Goal: Find specific page/section: Find specific page/section

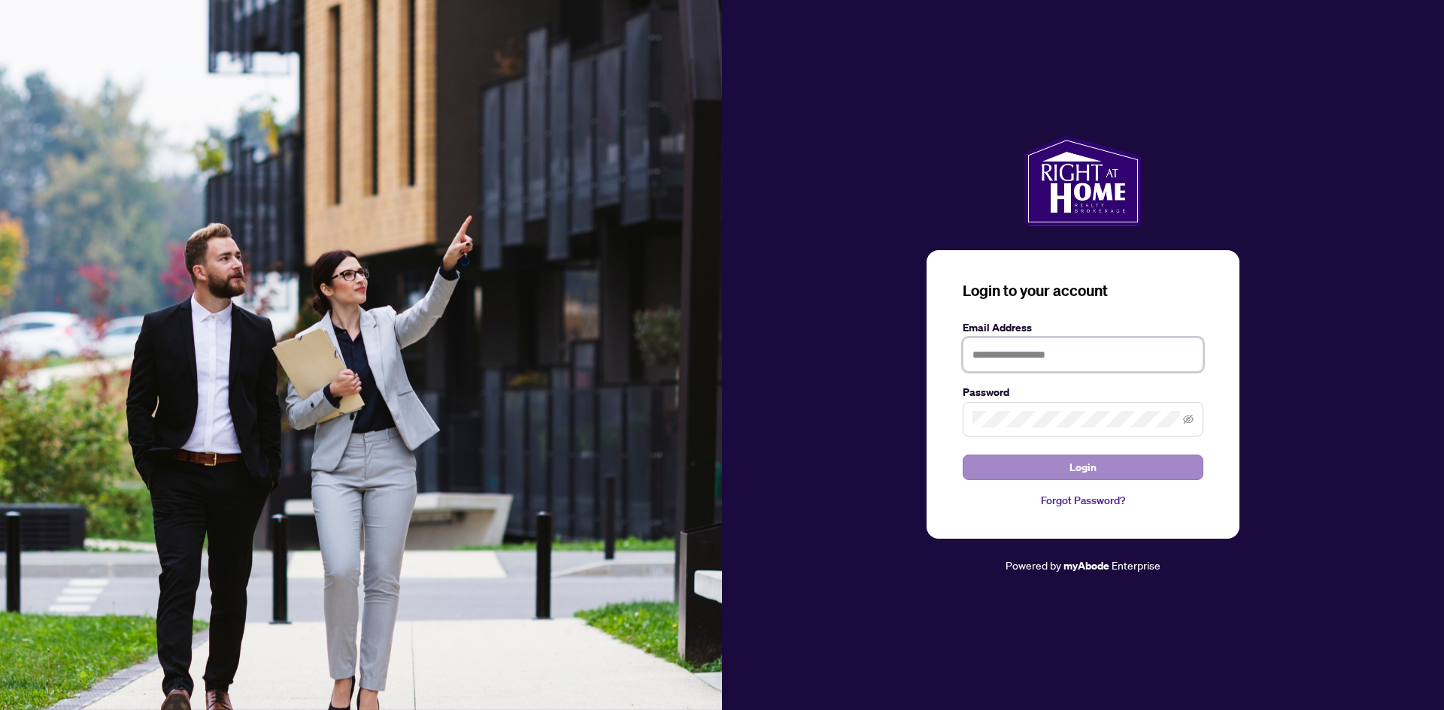
type input "**********"
click at [1051, 476] on button "Login" at bounding box center [1082, 468] width 241 height 26
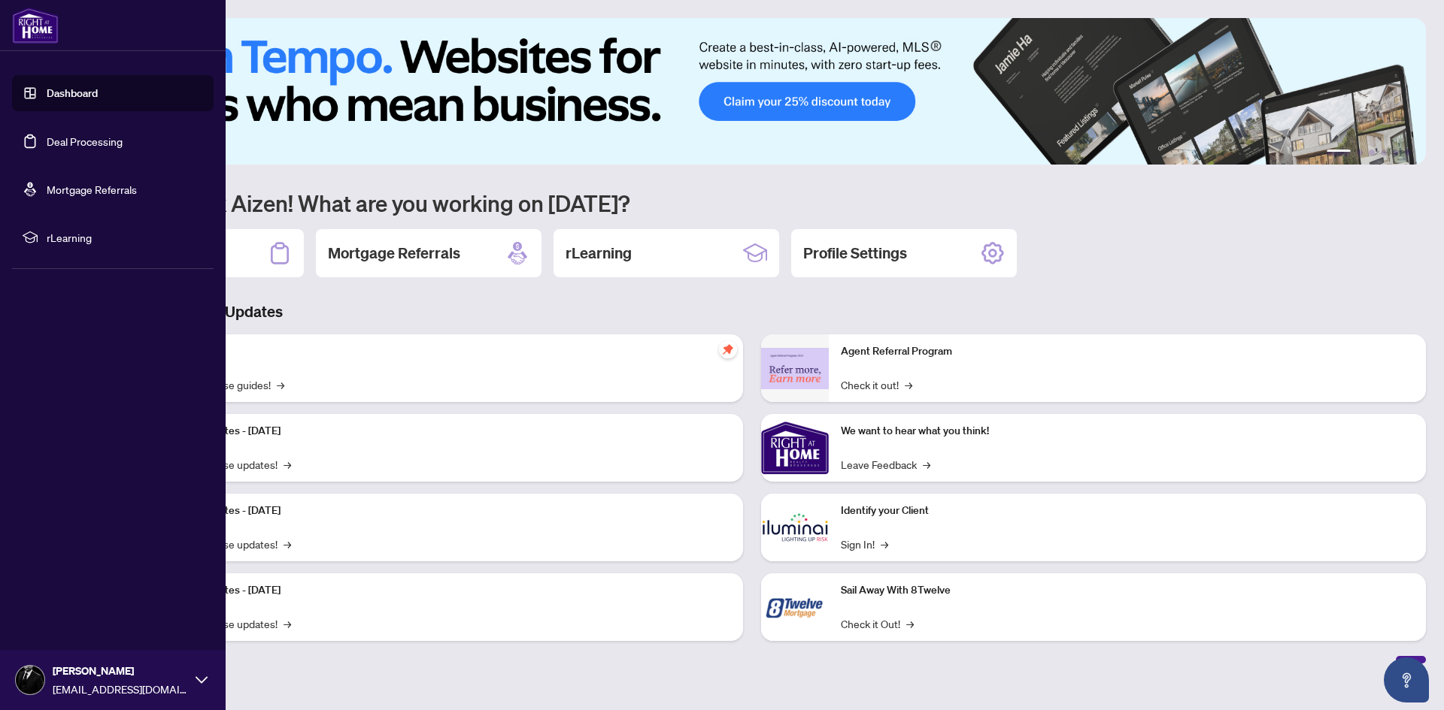
click at [52, 139] on link "Deal Processing" at bounding box center [85, 142] width 76 height 14
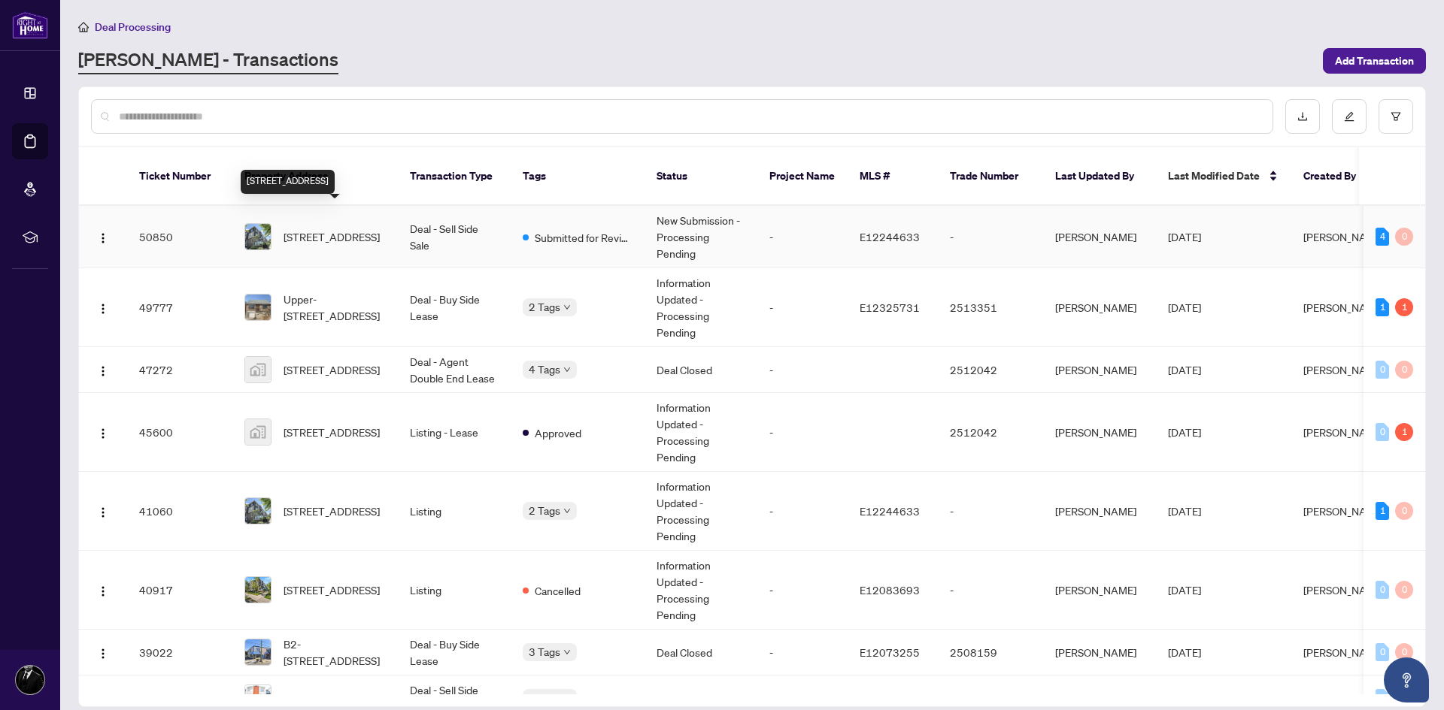
click at [314, 229] on span "[STREET_ADDRESS]" at bounding box center [331, 237] width 96 height 17
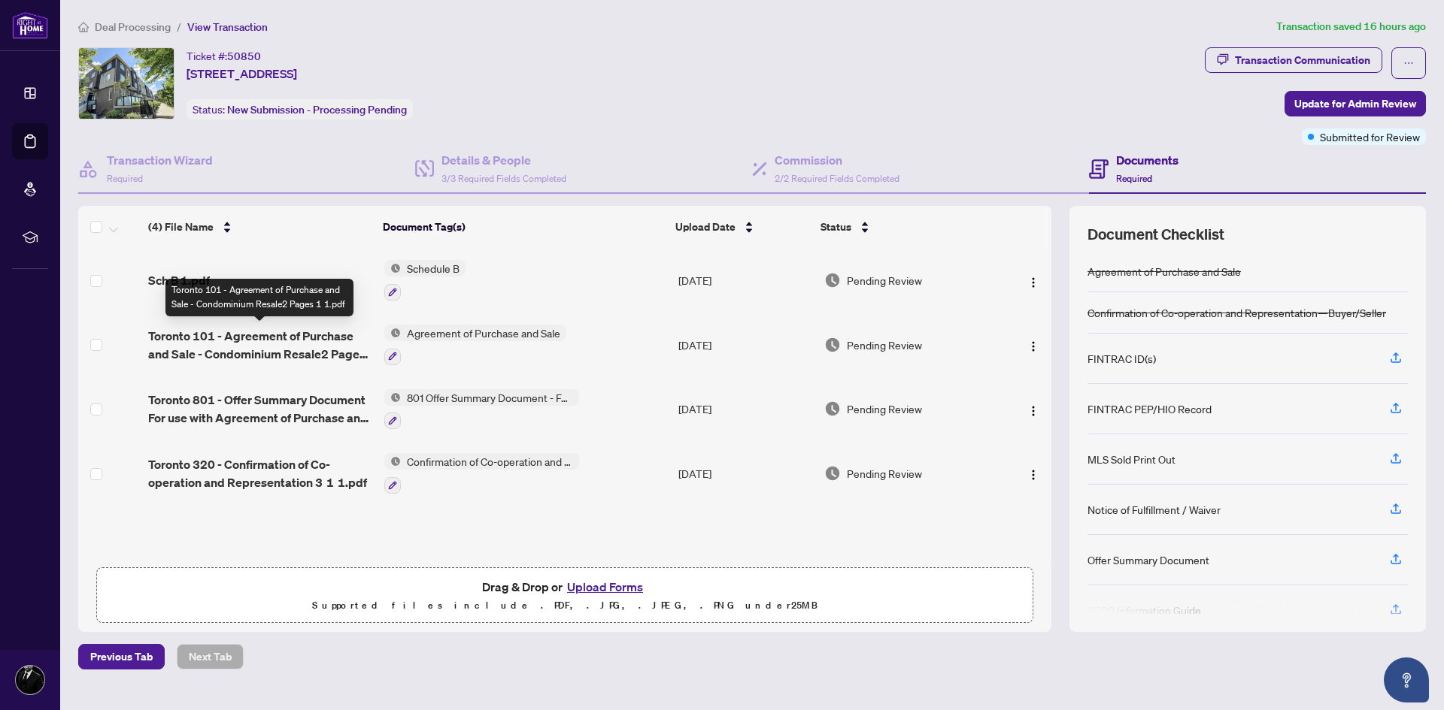
click at [265, 342] on span "Toronto 101 - Agreement of Purchase and Sale - Condominium Resale2 Pages 1 1.pdf" at bounding box center [259, 345] width 223 height 36
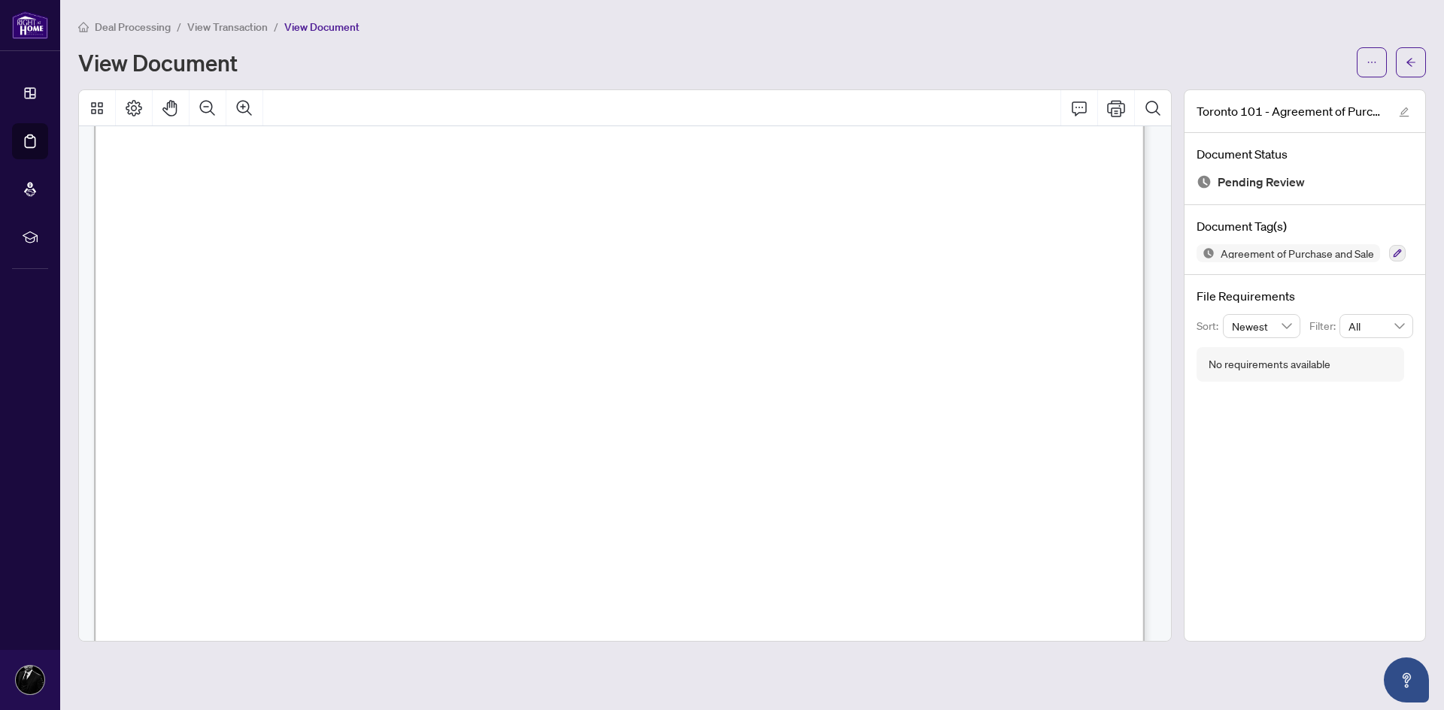
scroll to position [7594, 0]
drag, startPoint x: 803, startPoint y: 343, endPoint x: 1034, endPoint y: 406, distance: 239.3
click at [598, 432] on span "Buyer of the Status Certificate and attachments, that this condition is fulfill…" at bounding box center [614, 435] width 892 height 16
drag, startPoint x: 739, startPoint y: 336, endPoint x: 1037, endPoint y: 474, distance: 328.3
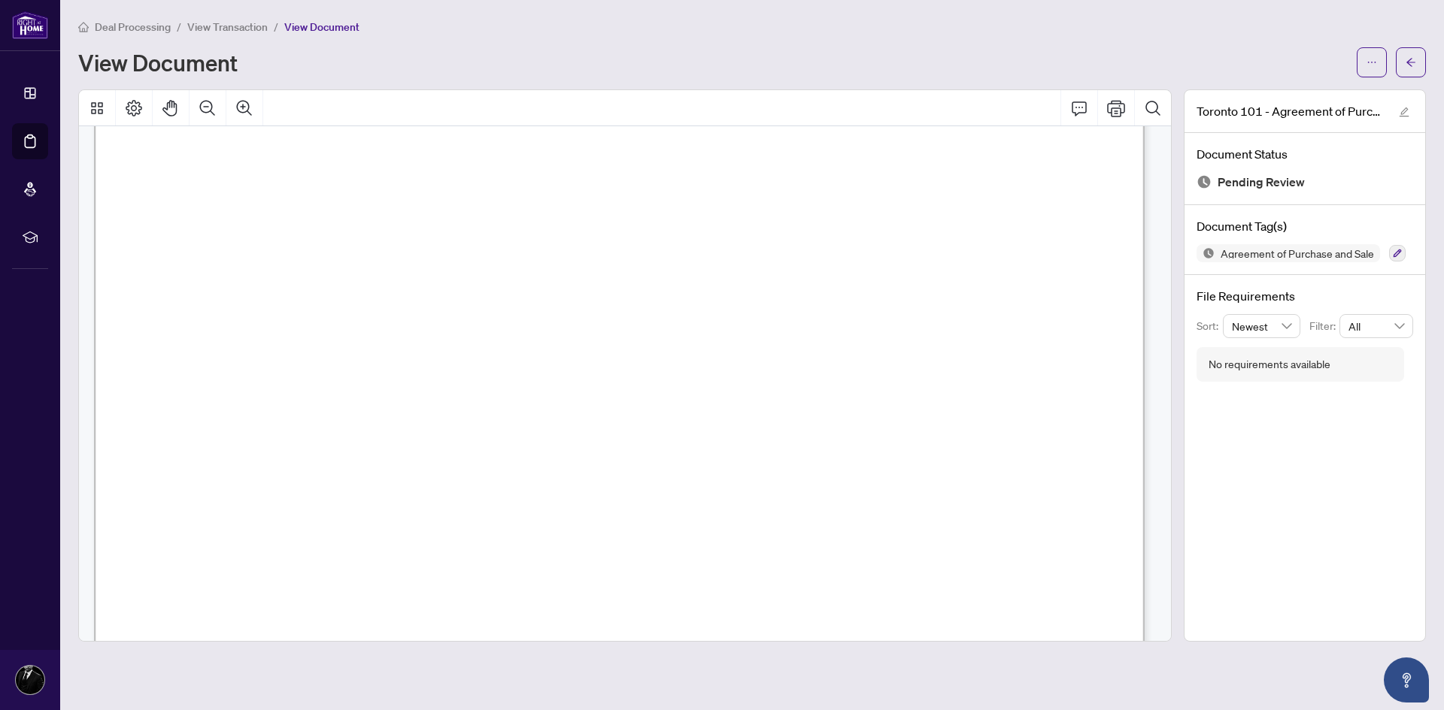
click at [795, 483] on span "writing to the Seller as aforesaid within the time period stated herein." at bounding box center [482, 481] width 628 height 16
drag, startPoint x: 274, startPoint y: 313, endPoint x: 1058, endPoint y: 468, distance: 799.5
click at [795, 473] on span "writing to the Seller as aforesaid within the time period stated herein." at bounding box center [482, 481] width 628 height 16
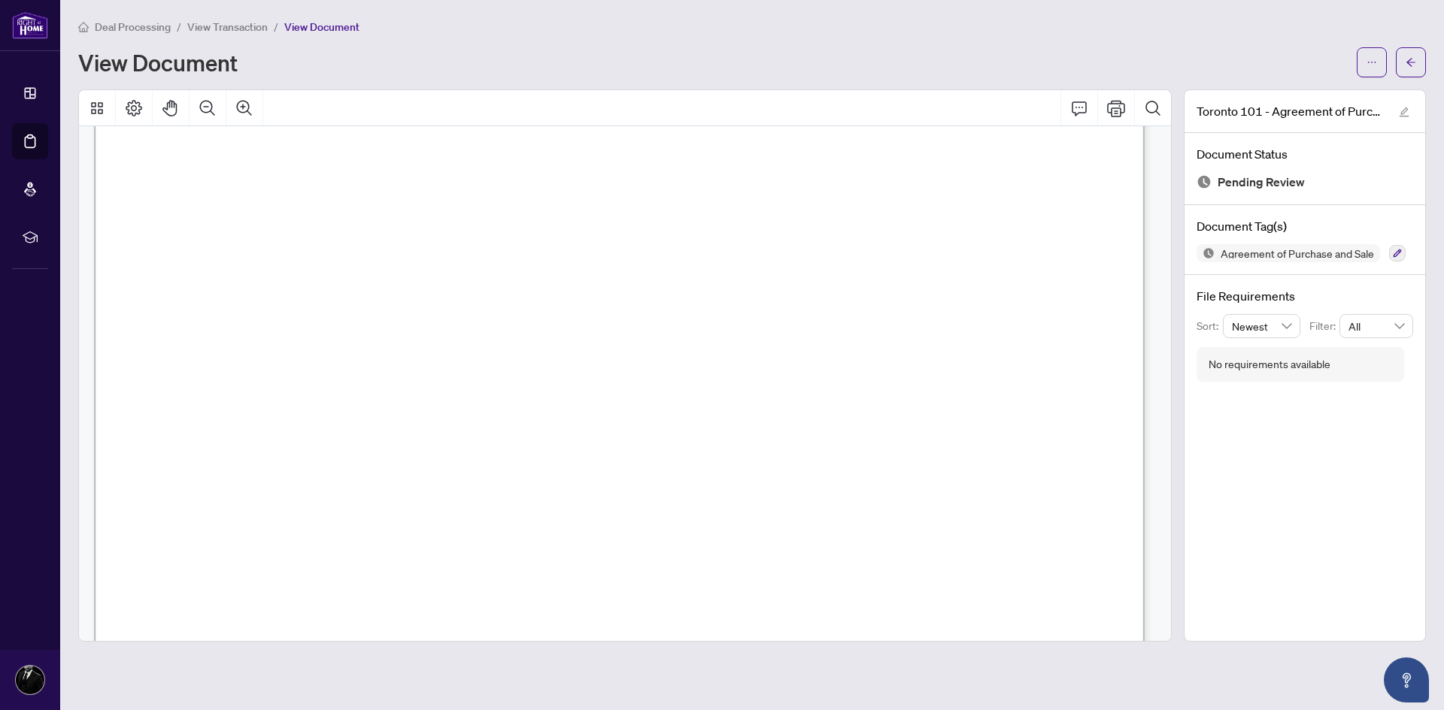
drag, startPoint x: 813, startPoint y: 486, endPoint x: 166, endPoint y: 306, distance: 671.1
